Goal: Find specific page/section: Find specific page/section

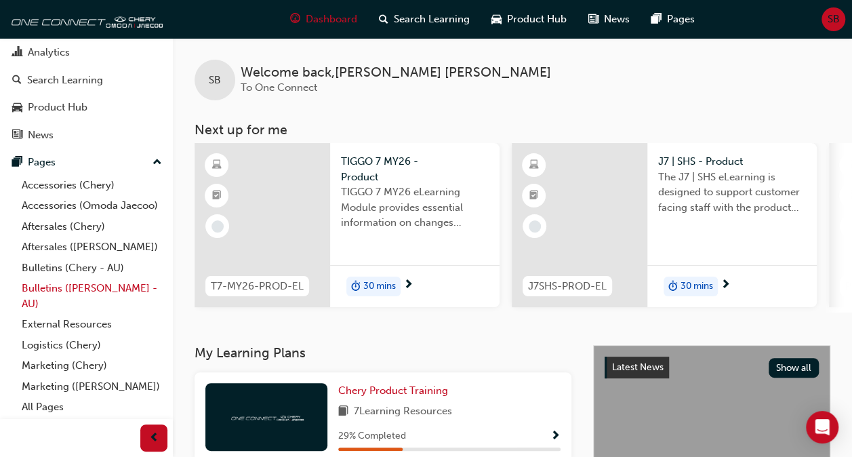
scroll to position [75, 0]
click at [42, 407] on link "All Pages" at bounding box center [91, 406] width 151 height 21
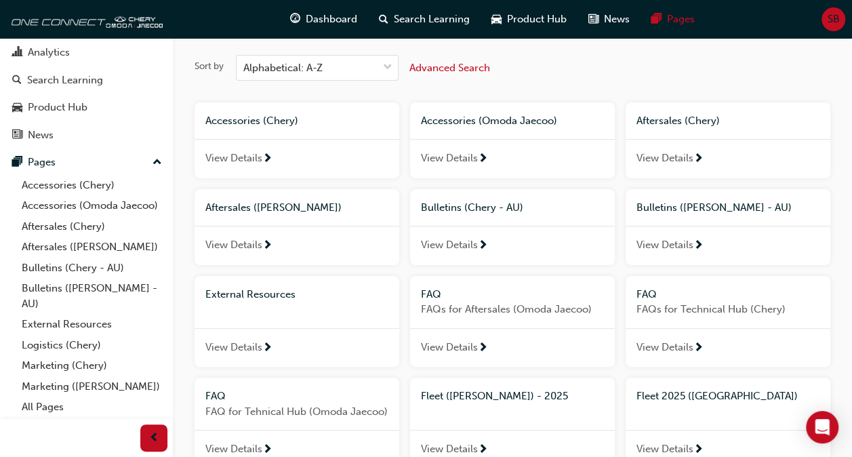
scroll to position [52, 0]
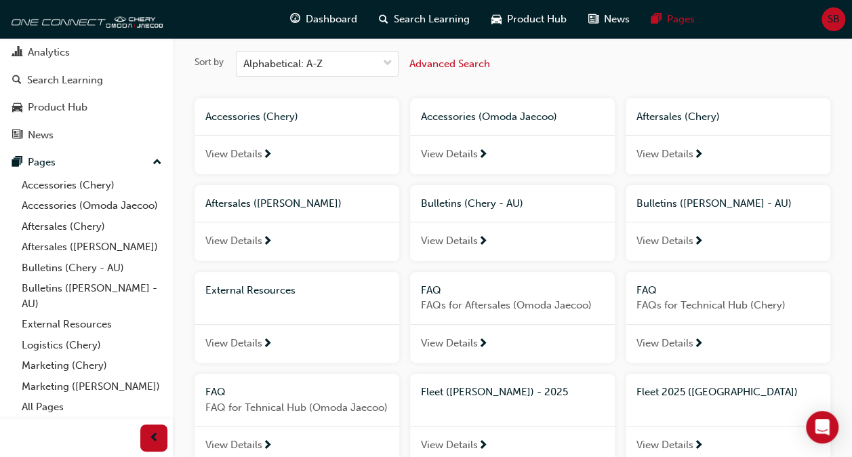
click at [676, 387] on span "Fleet 2025 ([GEOGRAPHIC_DATA])" at bounding box center [716, 391] width 161 height 12
